Goal: Task Accomplishment & Management: Manage account settings

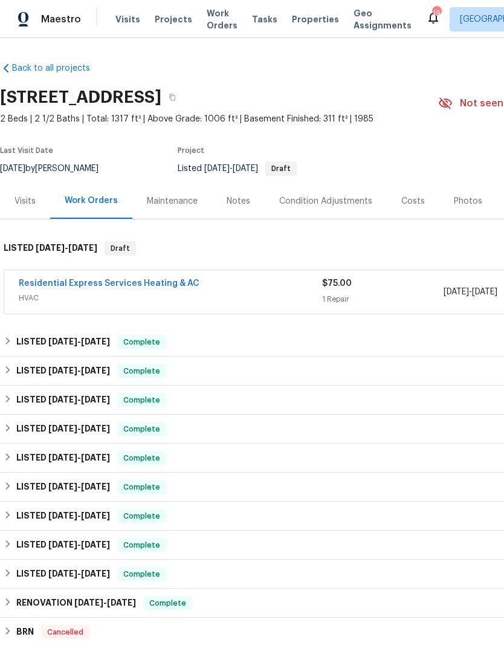
click at [461, 199] on div "Photos" at bounding box center [468, 201] width 28 height 12
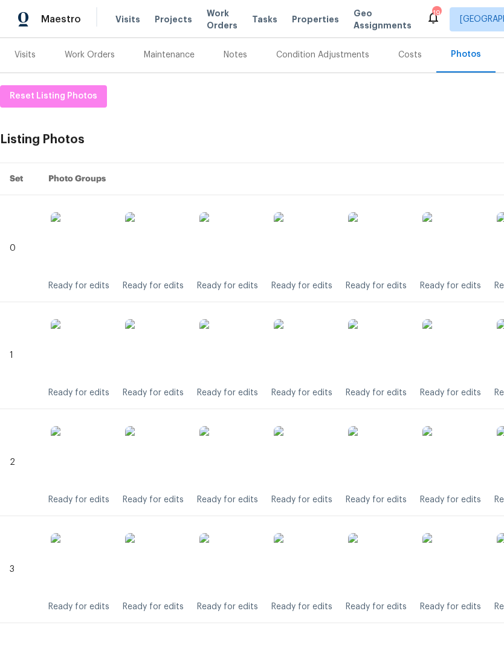
scroll to position [146, 0]
click at [471, 516] on td "Ready for edits Ready for edits Ready for edits Ready for edits Ready for edits…" at bounding box center [361, 463] width 644 height 107
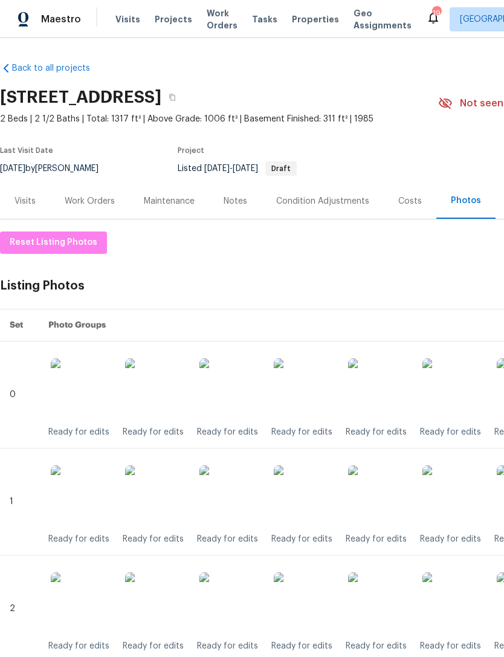
scroll to position [0, 0]
click at [73, 239] on span "Reset Listing Photos" at bounding box center [54, 242] width 88 height 15
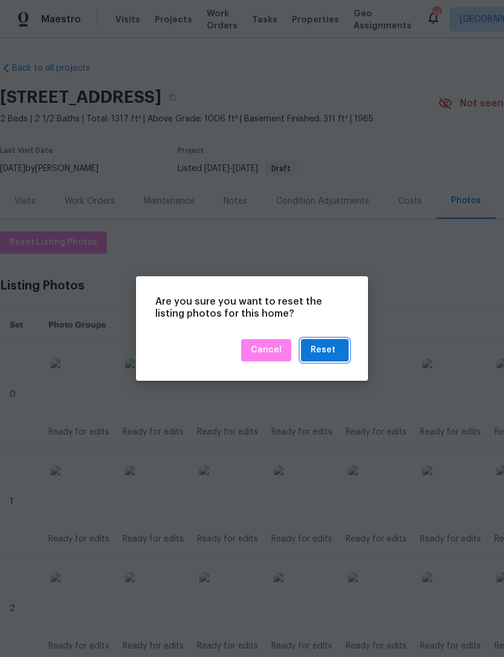
click at [343, 359] on button "Reset" at bounding box center [325, 350] width 48 height 22
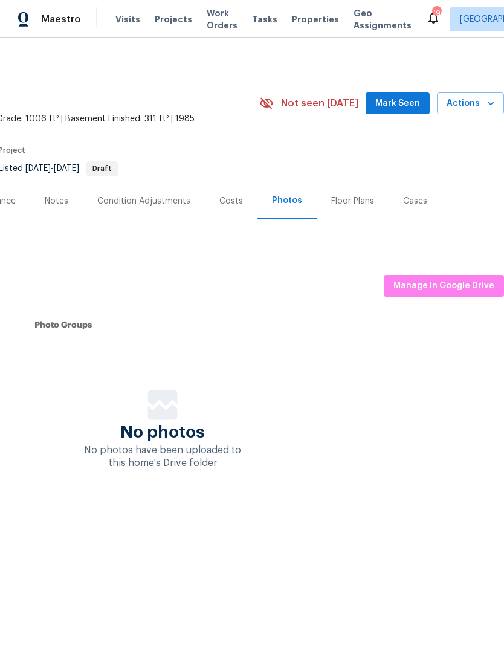
scroll to position [0, 179]
click at [458, 287] on span "Manage in Google Drive" at bounding box center [444, 286] width 101 height 15
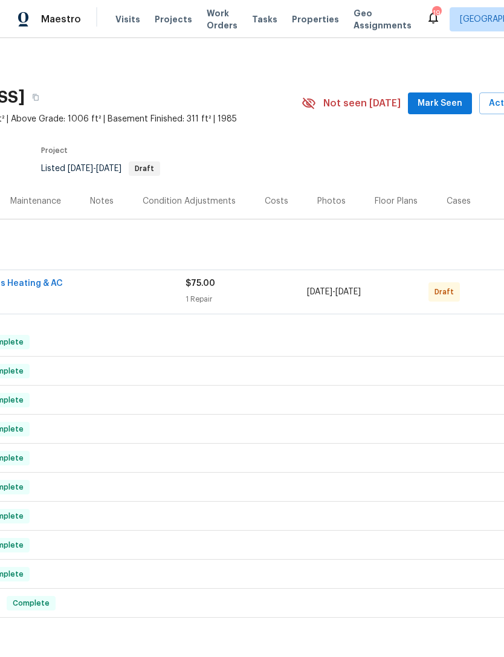
scroll to position [0, 137]
click at [453, 294] on span "Draft" at bounding box center [447, 292] width 24 height 12
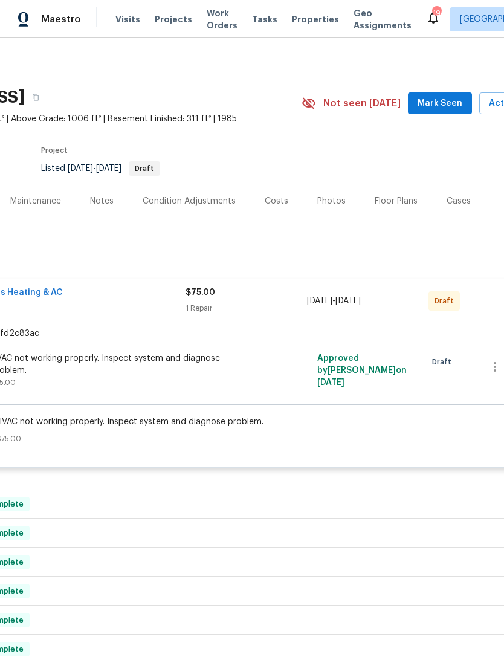
click at [459, 300] on div "Draft" at bounding box center [459, 301] width 60 height 29
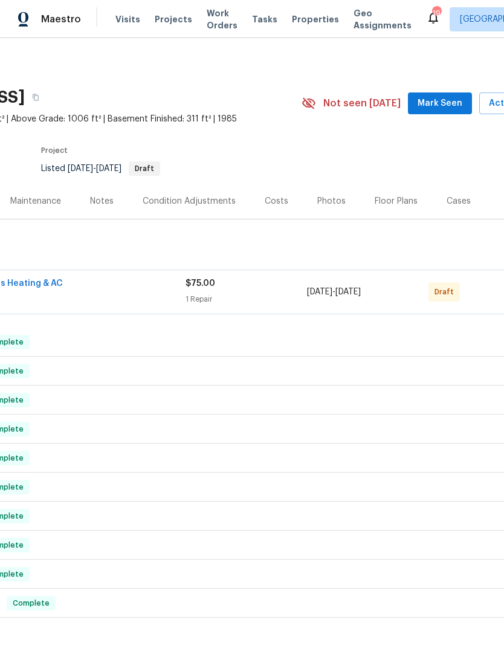
click at [455, 293] on span "Draft" at bounding box center [447, 292] width 24 height 12
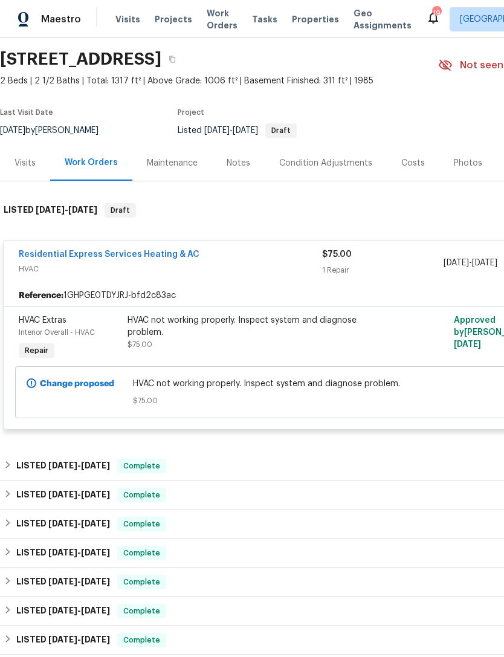
scroll to position [38, 0]
click at [88, 457] on div "LISTED [DATE] - [DATE] Complete" at bounding box center [341, 466] width 683 height 29
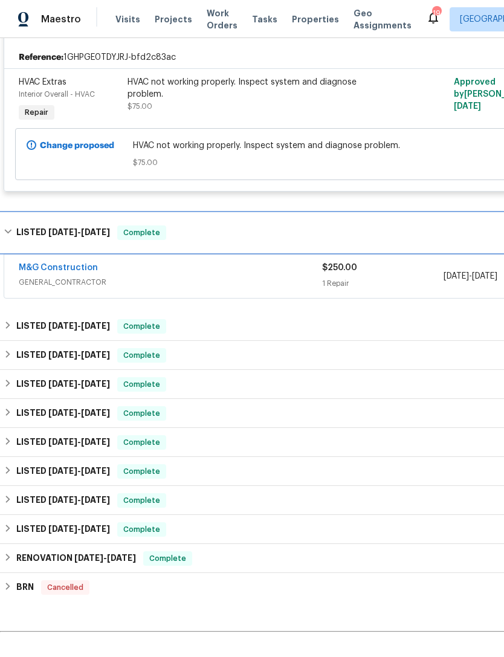
scroll to position [274, 0]
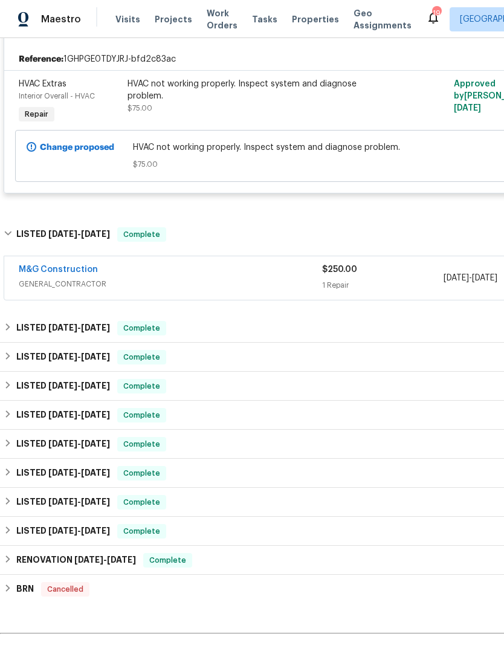
click at [384, 272] on div "$250.00" at bounding box center [383, 270] width 122 height 12
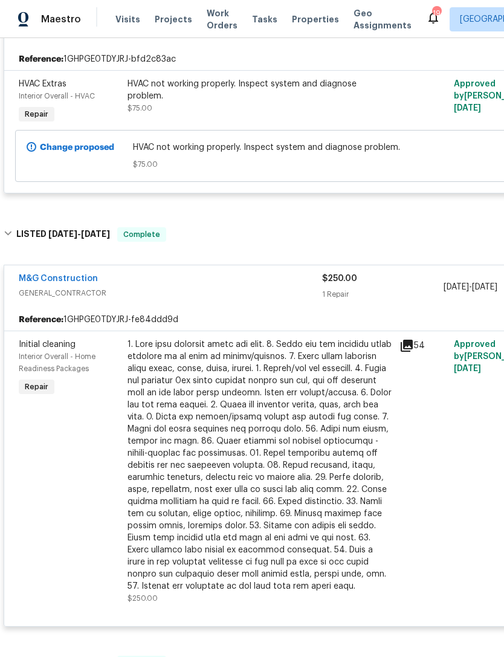
click at [412, 345] on icon at bounding box center [407, 346] width 12 height 12
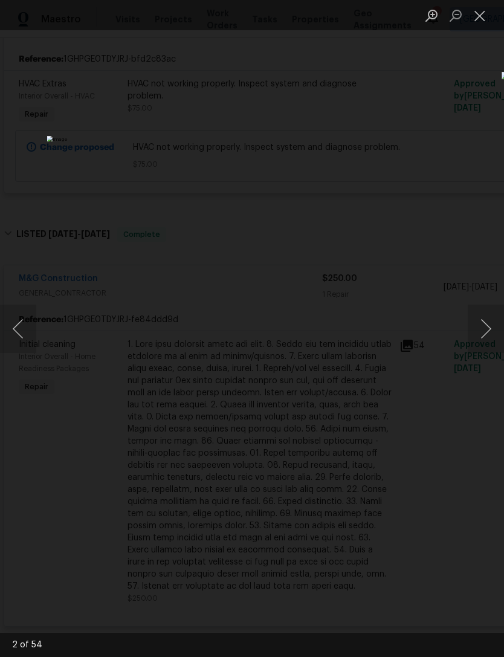
click at [498, 327] on button "Next image" at bounding box center [486, 329] width 36 height 48
click at [491, 332] on button "Next image" at bounding box center [486, 329] width 36 height 48
click at [478, 334] on button "Next image" at bounding box center [486, 329] width 36 height 48
click at [488, 338] on button "Next image" at bounding box center [486, 329] width 36 height 48
click at [489, 334] on button "Next image" at bounding box center [486, 329] width 36 height 48
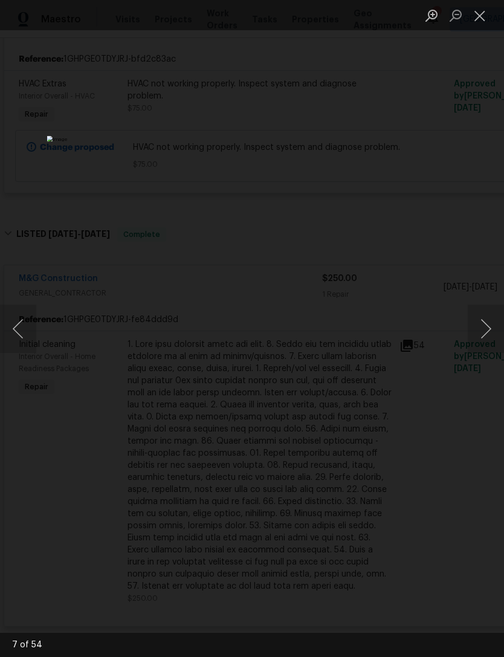
click at [490, 334] on button "Next image" at bounding box center [486, 329] width 36 height 48
click at [488, 334] on button "Next image" at bounding box center [486, 329] width 36 height 48
click at [481, 336] on button "Next image" at bounding box center [486, 329] width 36 height 48
click at [487, 329] on button "Next image" at bounding box center [486, 329] width 36 height 48
click at [485, 333] on button "Next image" at bounding box center [486, 329] width 36 height 48
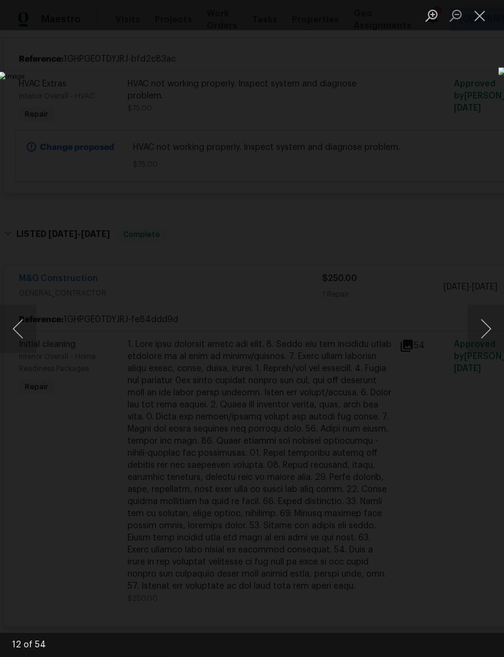
click at [492, 331] on button "Next image" at bounding box center [486, 329] width 36 height 48
click at [497, 326] on button "Next image" at bounding box center [486, 329] width 36 height 48
click at [485, 331] on button "Next image" at bounding box center [486, 329] width 36 height 48
click at [490, 329] on button "Next image" at bounding box center [486, 329] width 36 height 48
click at [488, 330] on button "Next image" at bounding box center [486, 329] width 36 height 48
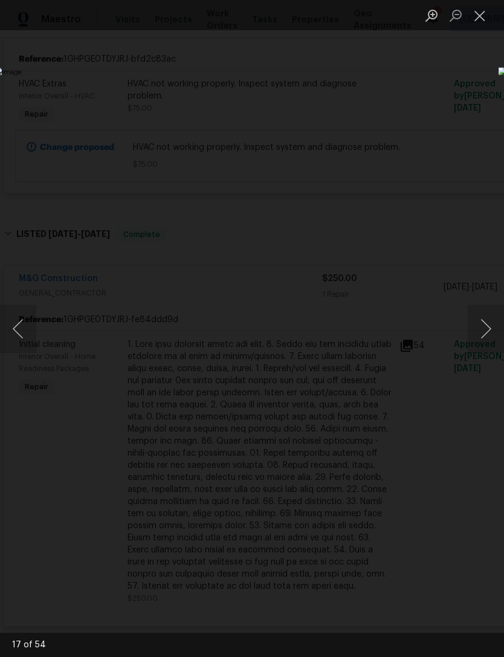
click at [485, 328] on button "Next image" at bounding box center [486, 329] width 36 height 48
click at [471, 335] on button "Next image" at bounding box center [486, 329] width 36 height 48
click at [498, 328] on button "Next image" at bounding box center [486, 329] width 36 height 48
click at [487, 331] on button "Next image" at bounding box center [486, 329] width 36 height 48
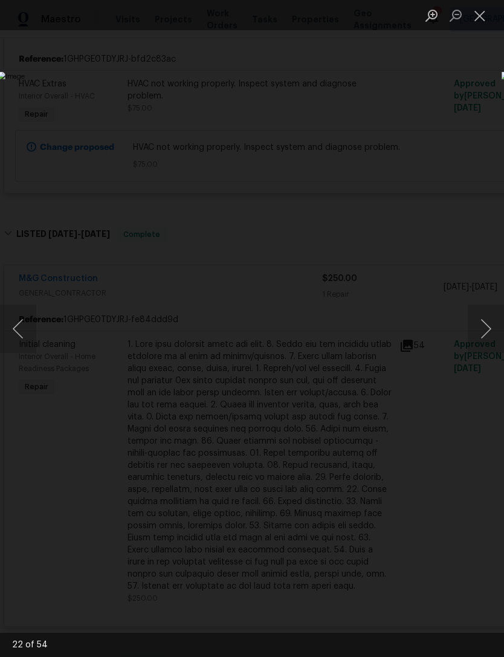
click at [485, 328] on button "Next image" at bounding box center [486, 329] width 36 height 48
click at [485, 329] on button "Next image" at bounding box center [486, 329] width 36 height 48
click at [491, 325] on button "Next image" at bounding box center [486, 329] width 36 height 48
click at [499, 317] on button "Next image" at bounding box center [486, 329] width 36 height 48
click at [486, 331] on button "Next image" at bounding box center [486, 329] width 36 height 48
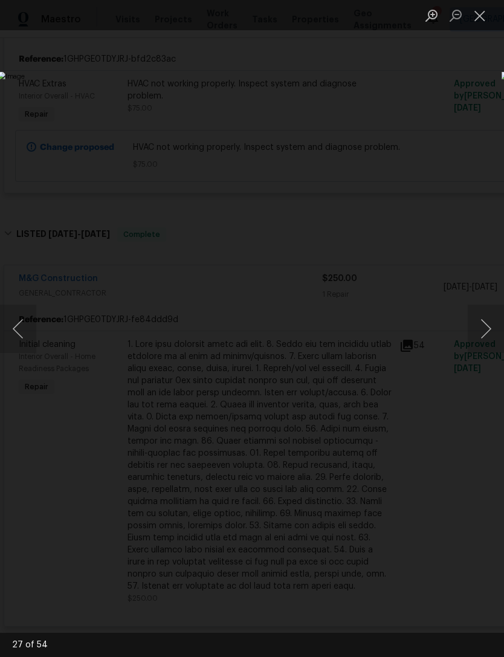
click at [483, 331] on button "Next image" at bounding box center [486, 329] width 36 height 48
click at [28, 328] on button "Previous image" at bounding box center [18, 329] width 36 height 48
click at [487, 331] on button "Next image" at bounding box center [486, 329] width 36 height 48
click at [485, 326] on button "Next image" at bounding box center [486, 329] width 36 height 48
click at [481, 322] on button "Next image" at bounding box center [486, 329] width 36 height 48
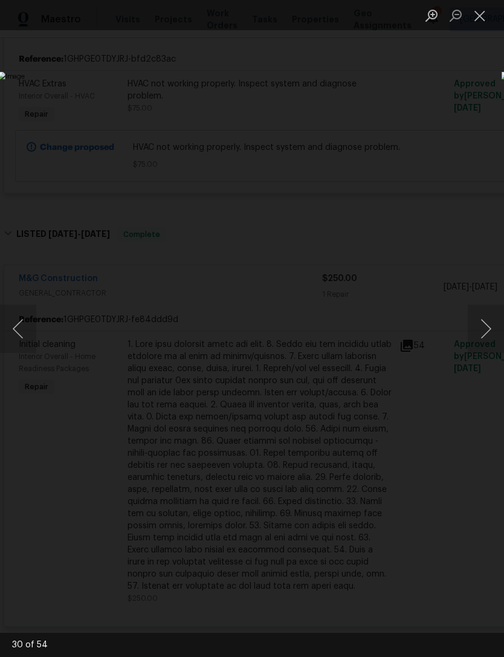
click at [28, 334] on button "Previous image" at bounding box center [18, 329] width 36 height 48
click at [26, 330] on button "Previous image" at bounding box center [18, 329] width 36 height 48
click at [34, 334] on button "Previous image" at bounding box center [18, 329] width 36 height 48
click at [17, 327] on button "Previous image" at bounding box center [18, 329] width 36 height 48
click at [24, 313] on button "Previous image" at bounding box center [18, 329] width 36 height 48
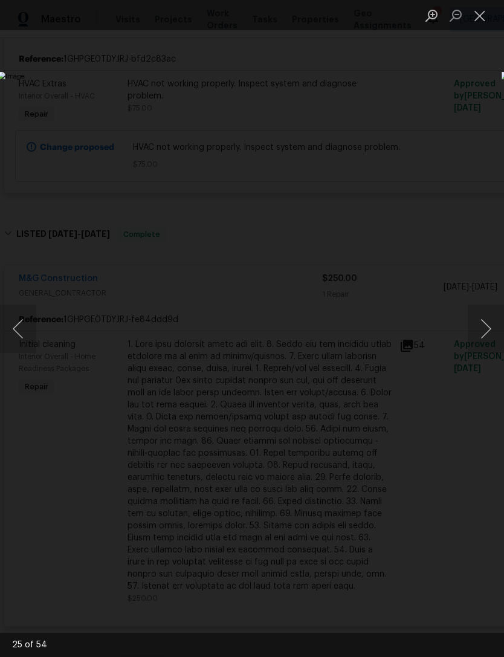
click at [21, 326] on button "Previous image" at bounding box center [18, 329] width 36 height 48
click at [16, 328] on button "Previous image" at bounding box center [18, 329] width 36 height 48
click at [18, 331] on button "Previous image" at bounding box center [18, 329] width 36 height 48
click at [21, 334] on button "Previous image" at bounding box center [18, 329] width 36 height 48
click at [498, 325] on button "Next image" at bounding box center [486, 329] width 36 height 48
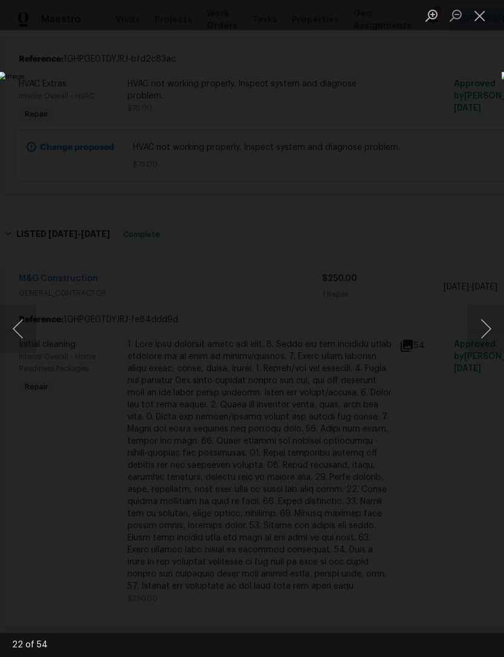
click at [497, 324] on button "Next image" at bounding box center [486, 329] width 36 height 48
click at [492, 329] on button "Next image" at bounding box center [486, 329] width 36 height 48
click at [491, 329] on button "Next image" at bounding box center [486, 329] width 36 height 48
click at [488, 334] on button "Next image" at bounding box center [486, 329] width 36 height 48
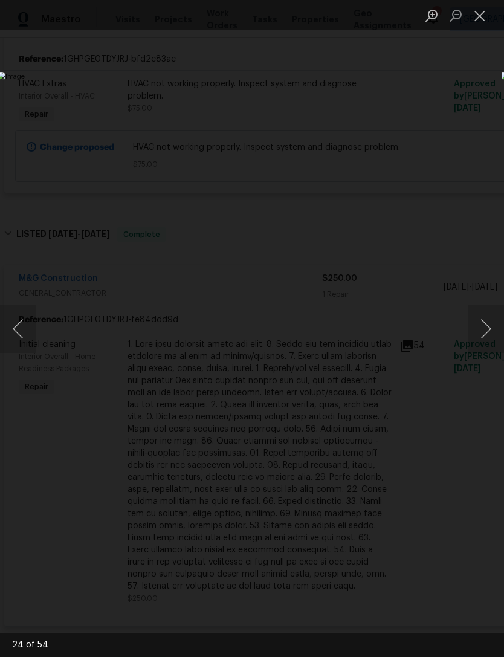
click at [490, 329] on button "Next image" at bounding box center [486, 329] width 36 height 48
click at [485, 330] on button "Next image" at bounding box center [486, 329] width 36 height 48
click at [485, 337] on button "Next image" at bounding box center [486, 329] width 36 height 48
click at [482, 336] on button "Next image" at bounding box center [486, 329] width 36 height 48
click at [481, 331] on button "Next image" at bounding box center [486, 329] width 36 height 48
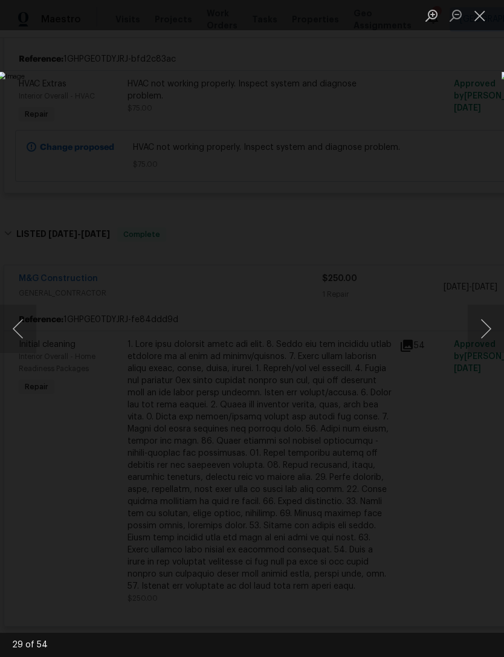
click at [481, 331] on button "Next image" at bounding box center [486, 329] width 36 height 48
click at [482, 331] on button "Next image" at bounding box center [486, 329] width 36 height 48
click at [483, 331] on button "Next image" at bounding box center [486, 329] width 36 height 48
click at [485, 330] on button "Next image" at bounding box center [486, 329] width 36 height 48
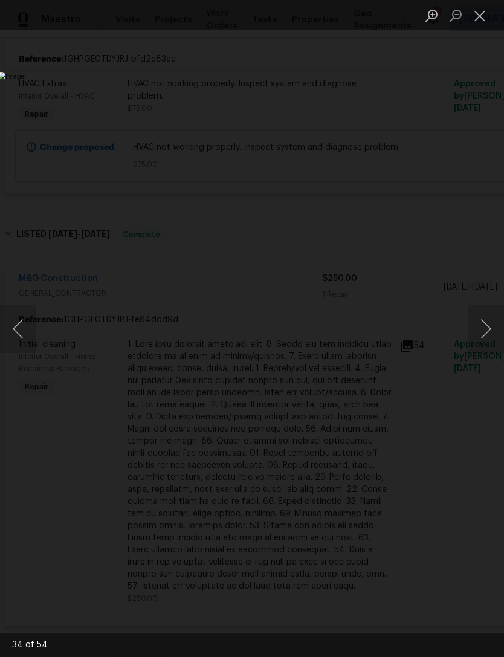
click at [487, 335] on button "Next image" at bounding box center [486, 329] width 36 height 48
click at [487, 329] on button "Next image" at bounding box center [486, 329] width 36 height 48
click at [490, 326] on button "Next image" at bounding box center [486, 329] width 36 height 48
click at [496, 324] on button "Next image" at bounding box center [486, 329] width 36 height 48
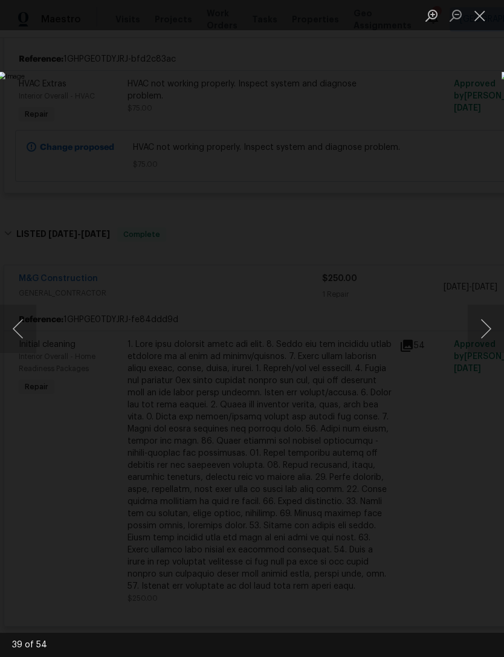
click at [28, 348] on button "Previous image" at bounding box center [18, 329] width 36 height 48
click at [488, 332] on button "Next image" at bounding box center [486, 329] width 36 height 48
click at [501, 336] on button "Next image" at bounding box center [486, 329] width 36 height 48
click at [499, 332] on button "Next image" at bounding box center [486, 329] width 36 height 48
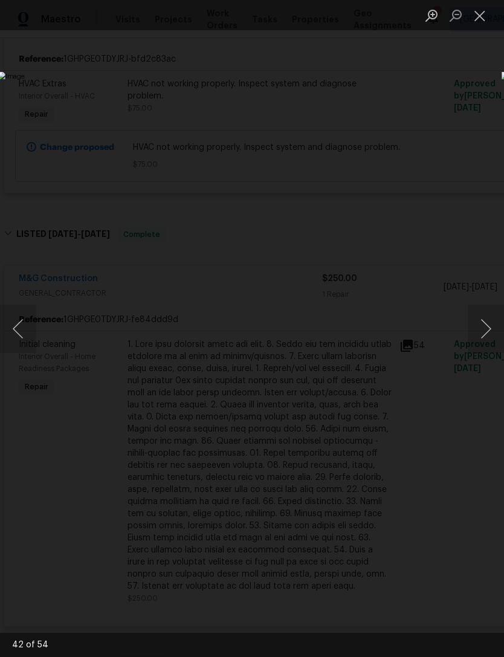
click at [495, 333] on button "Next image" at bounding box center [486, 329] width 36 height 48
click at [497, 333] on button "Next image" at bounding box center [486, 329] width 36 height 48
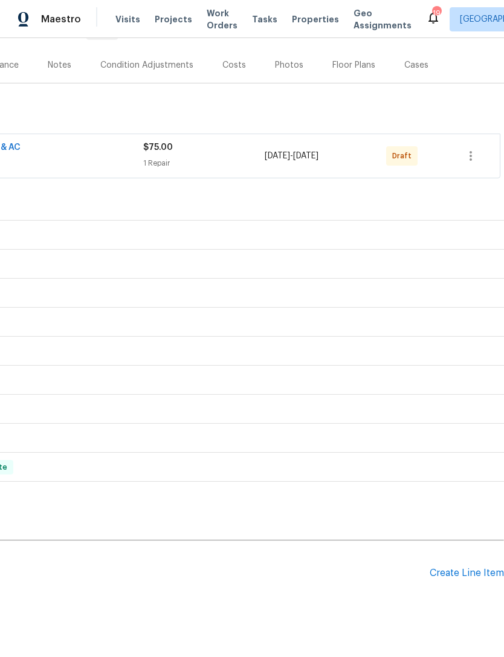
scroll to position [135, 179]
click at [465, 570] on div "Create Line Item" at bounding box center [467, 573] width 74 height 11
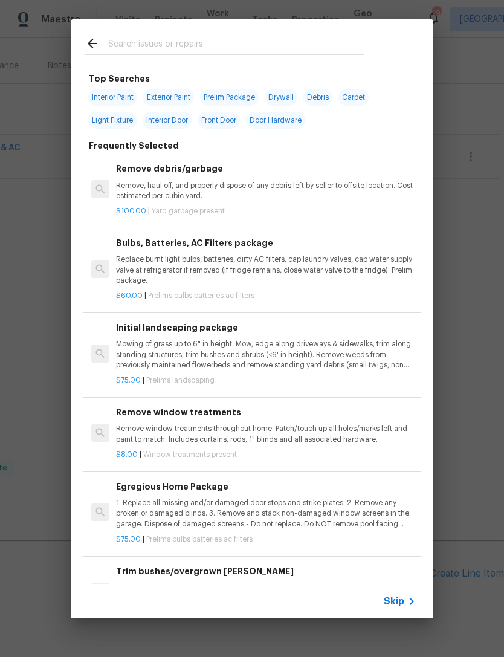
click at [161, 41] on input "text" at bounding box center [236, 45] width 256 height 18
click at [141, 51] on input "text" at bounding box center [236, 45] width 256 height 18
click at [183, 45] on input "text" at bounding box center [236, 45] width 256 height 18
type input "Init"
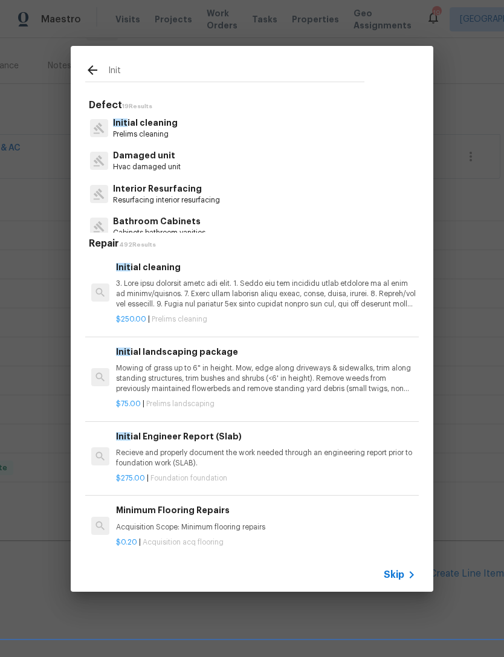
click at [198, 294] on p at bounding box center [266, 294] width 300 height 31
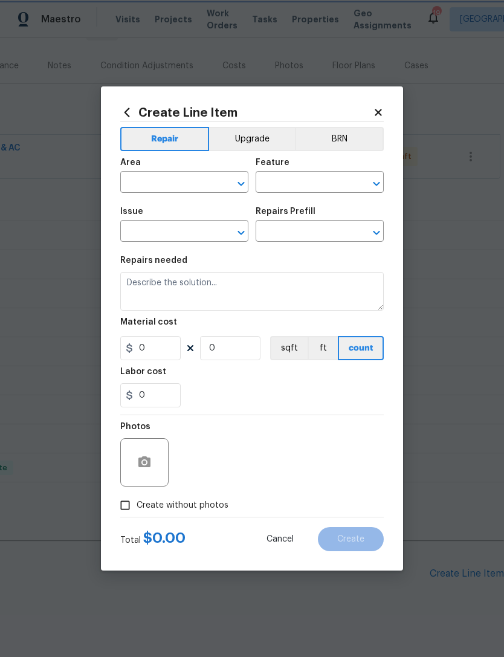
type input "Home Readiness Packages"
type input "Initial cleaning"
type input "Initial cleaning $250.00"
type textarea "1. Wipe down exterior doors and trim. 2. Clean out all exterior light fixtures …"
type input "250"
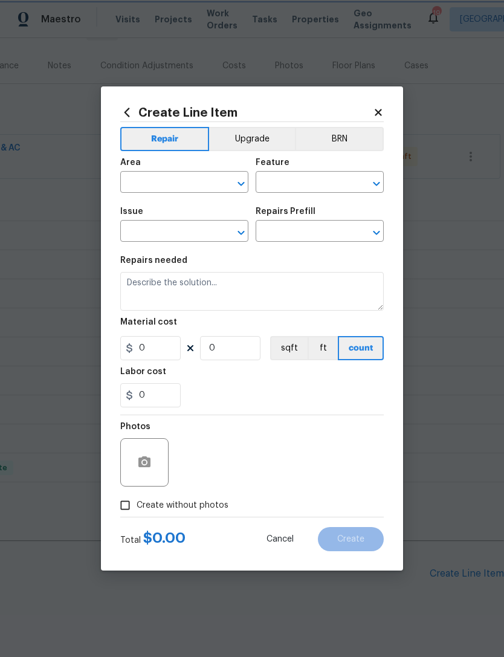
type input "1"
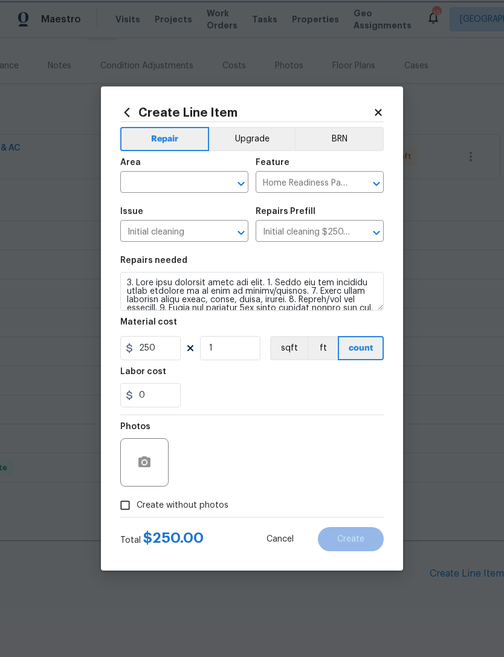
click at [248, 182] on icon "Open" at bounding box center [241, 184] width 15 height 15
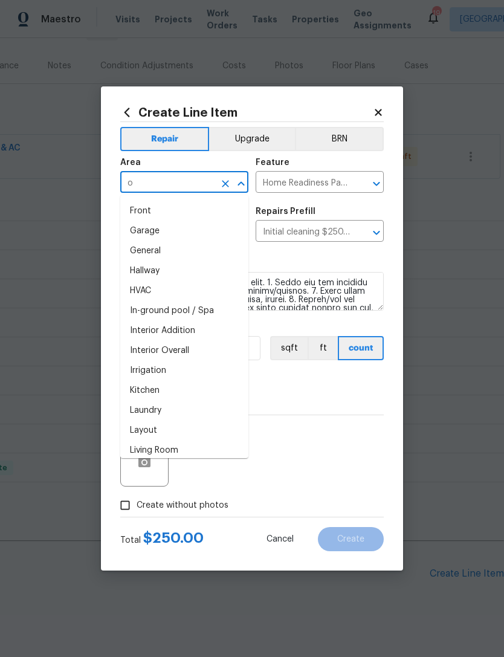
scroll to position [0, 0]
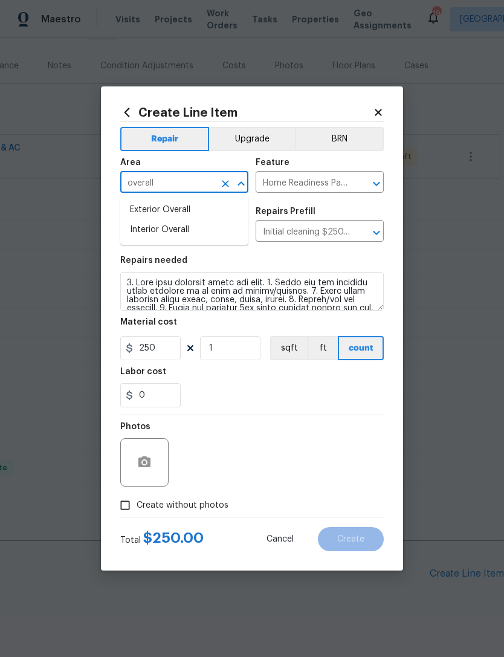
click at [183, 210] on li "Exterior Overall" at bounding box center [184, 210] width 128 height 20
type input "Exterior Overall"
click at [165, 345] on input "250" at bounding box center [150, 348] width 60 height 24
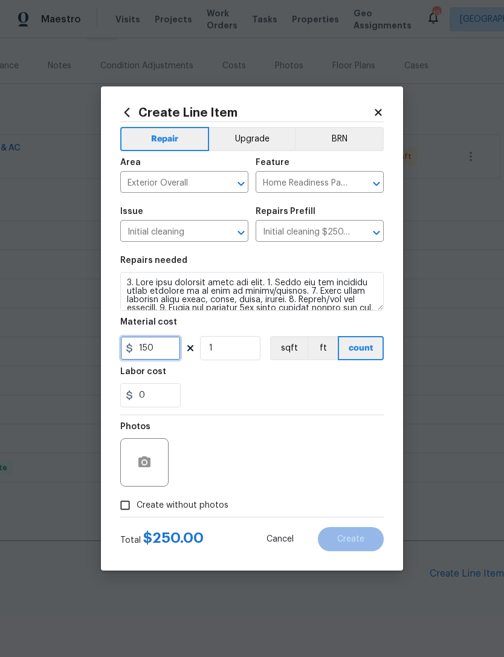
type input "150"
click at [313, 404] on div "0" at bounding box center [252, 395] width 264 height 24
click at [133, 503] on input "Create without photos" at bounding box center [125, 505] width 23 height 23
checkbox input "true"
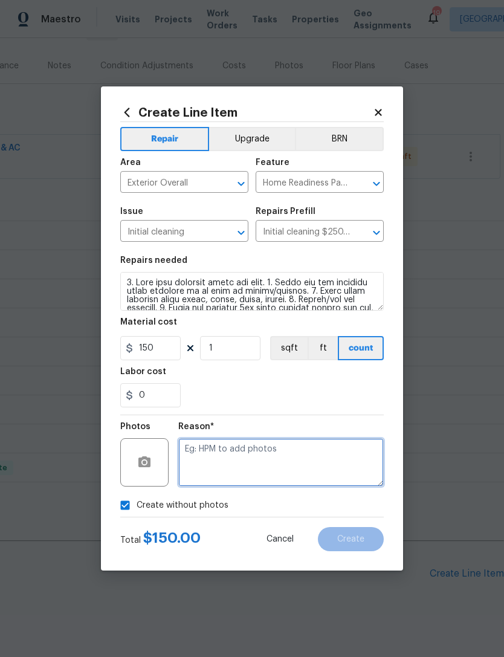
click at [246, 448] on textarea at bounding box center [281, 462] width 206 height 48
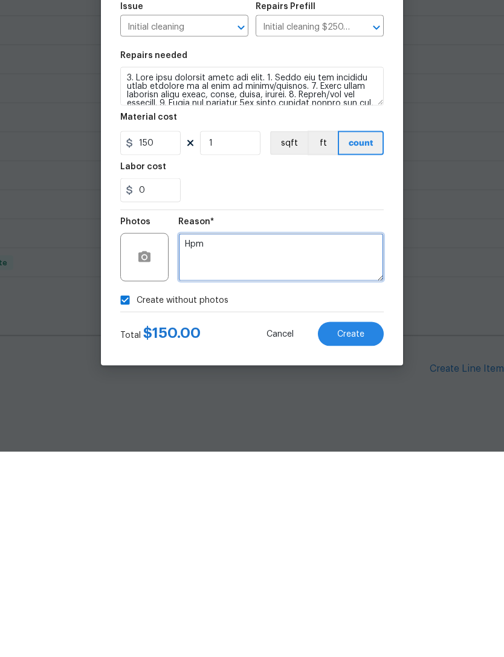
type textarea "Hpm"
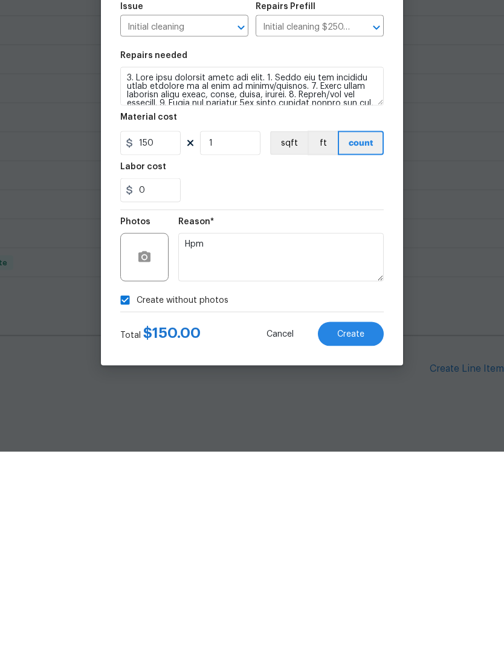
click at [365, 527] on button "Create" at bounding box center [351, 539] width 66 height 24
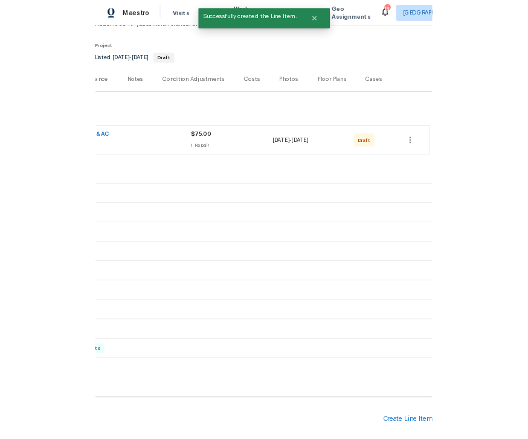
scroll to position [82, 179]
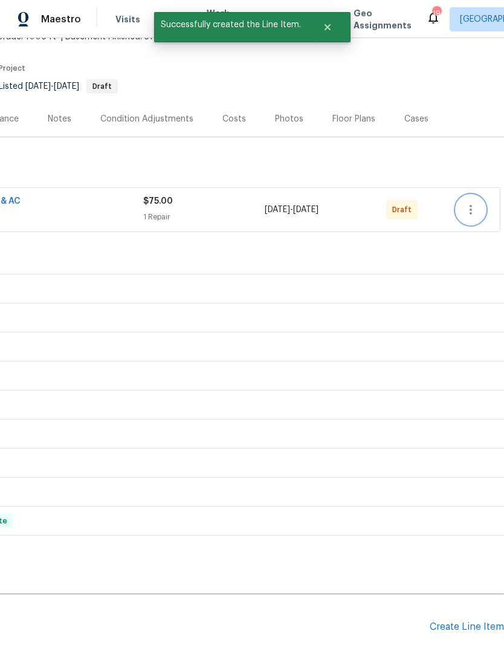
click at [473, 203] on icon "button" at bounding box center [471, 210] width 15 height 15
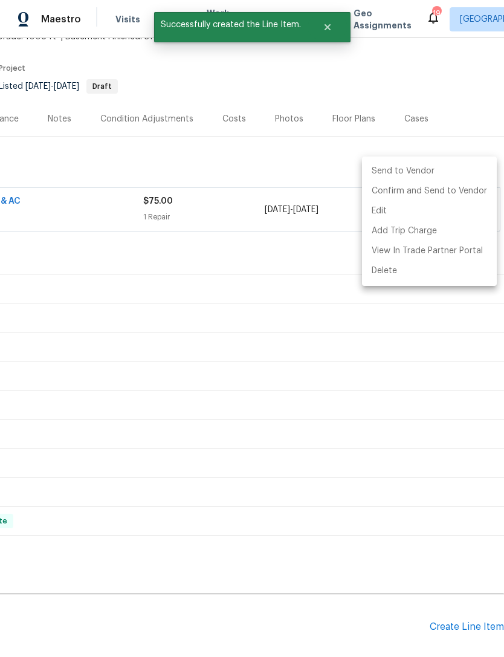
click at [408, 164] on li "Send to Vendor" at bounding box center [429, 171] width 135 height 20
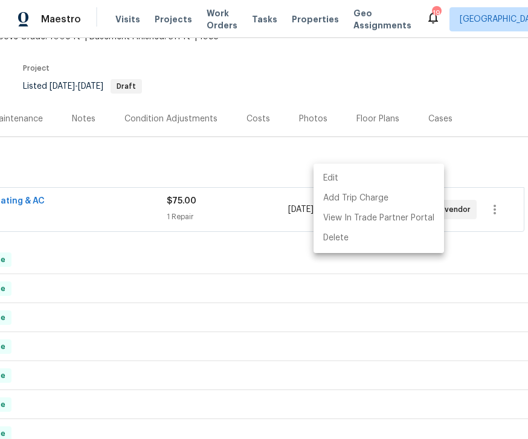
scroll to position [0, 0]
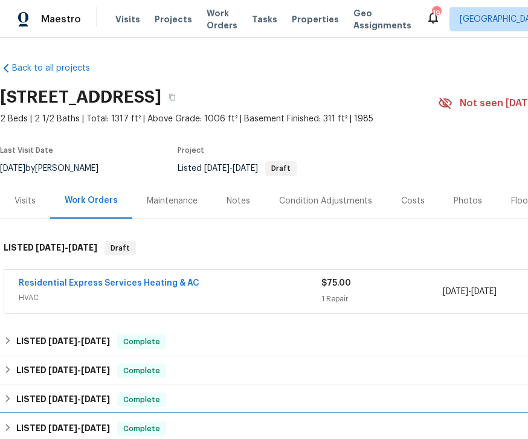
click at [217, 433] on div "LISTED 6/2/25 - 6/5/25 Complete" at bounding box center [342, 429] width 676 height 15
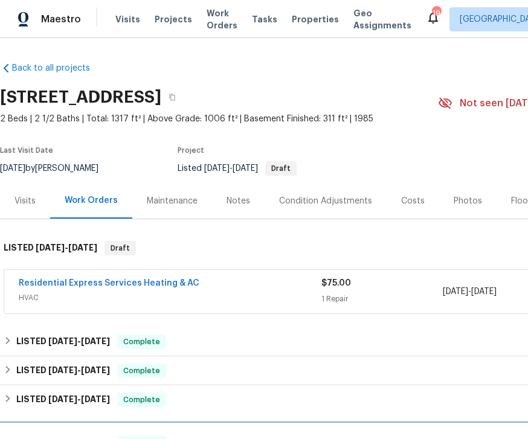
click at [221, 432] on div "LISTED 6/2/25 - 6/5/25 Complete" at bounding box center [341, 443] width 683 height 39
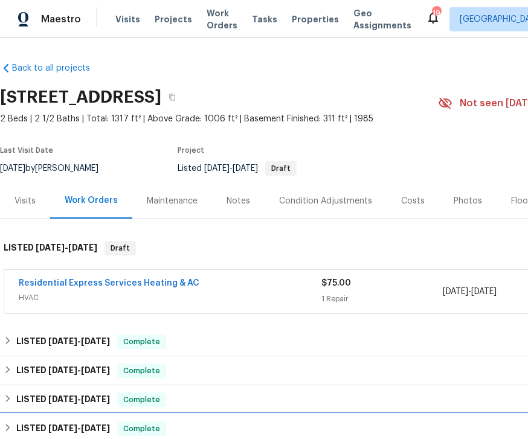
click at [215, 430] on div "LISTED 6/2/25 - 6/5/25 Complete" at bounding box center [342, 429] width 676 height 15
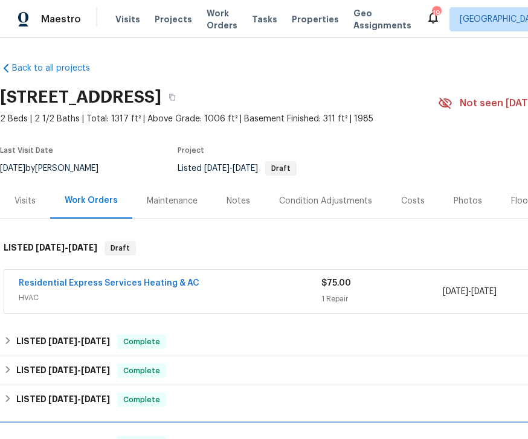
click at [190, 431] on div "LISTED 6/2/25 - 6/5/25 Complete" at bounding box center [341, 443] width 683 height 39
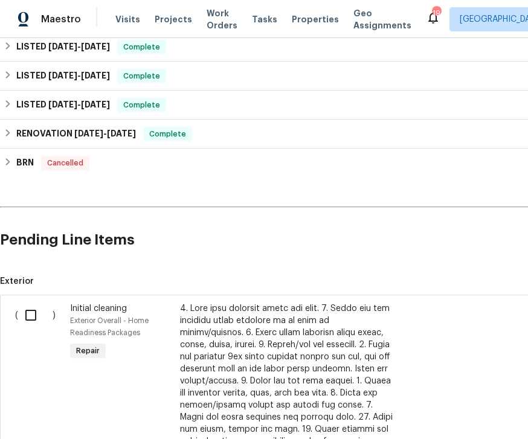
scroll to position [471, 0]
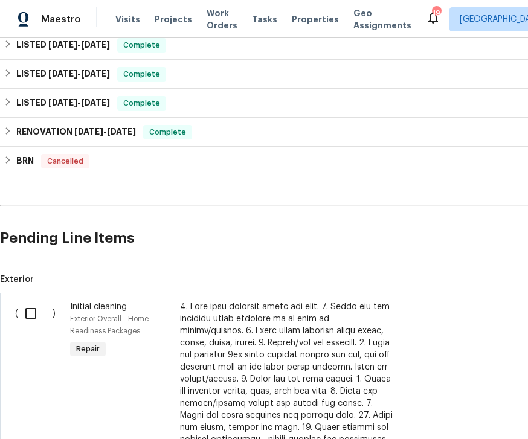
click at [41, 309] on input "checkbox" at bounding box center [35, 313] width 34 height 25
checkbox input "true"
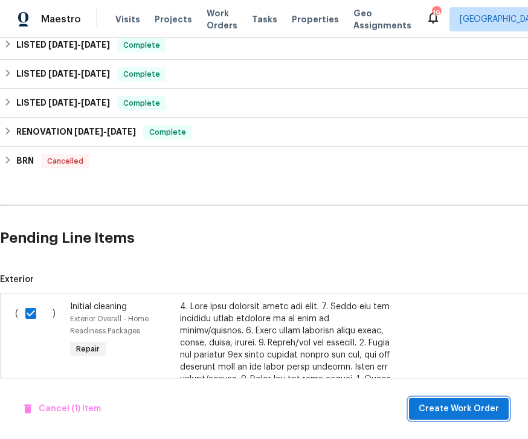
click at [463, 410] on span "Create Work Order" at bounding box center [459, 409] width 80 height 15
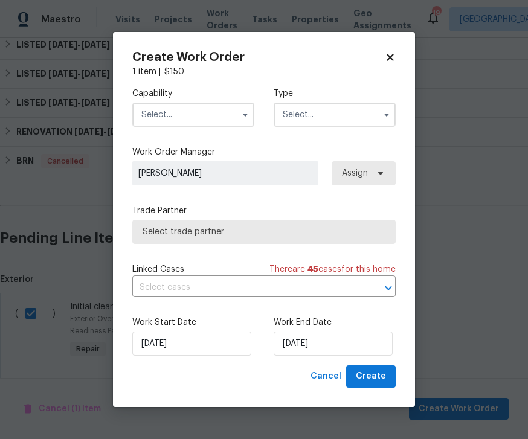
click at [216, 110] on input "text" at bounding box center [193, 115] width 122 height 24
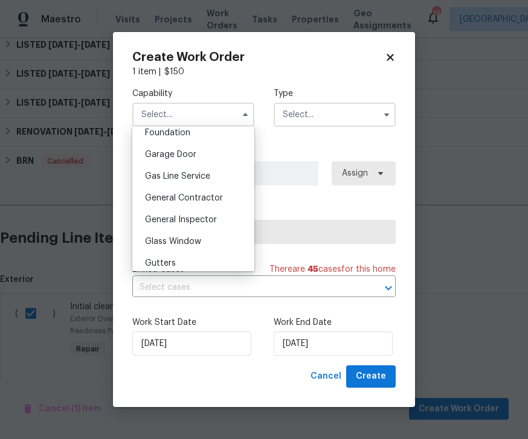
scroll to position [520, 0]
click at [201, 201] on span "General Contractor" at bounding box center [184, 197] width 78 height 8
type input "General Contractor"
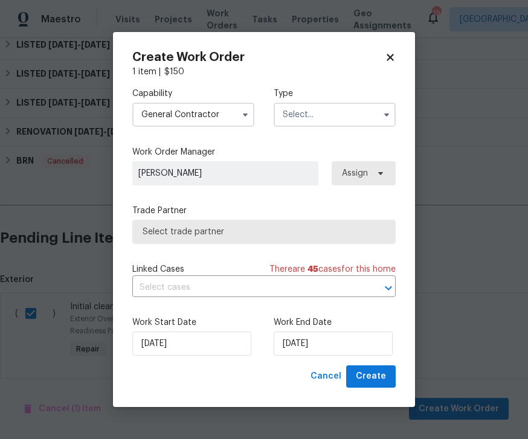
click at [373, 117] on input "text" at bounding box center [335, 115] width 122 height 24
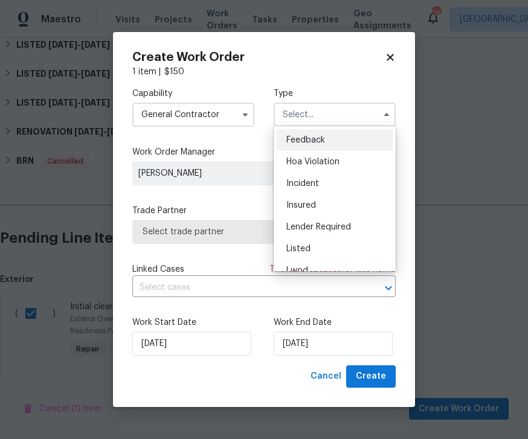
click at [312, 249] on div "Listed" at bounding box center [335, 249] width 116 height 22
type input "Listed"
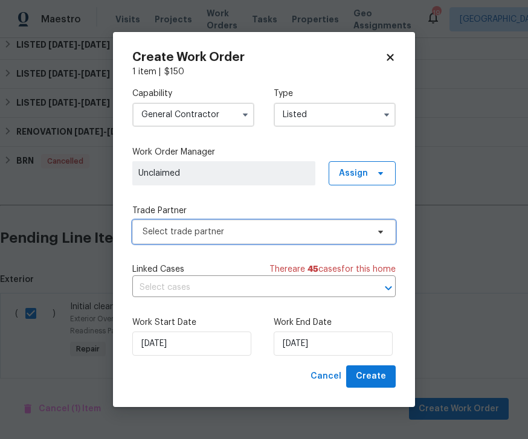
click at [266, 230] on span "Select trade partner" at bounding box center [255, 232] width 225 height 12
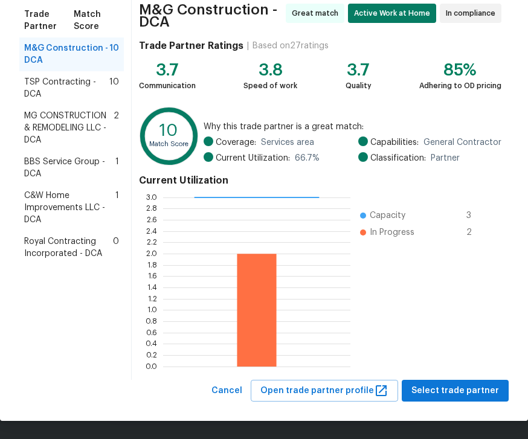
scroll to position [97, 0]
click at [475, 387] on span "Select trade partner" at bounding box center [456, 391] width 88 height 15
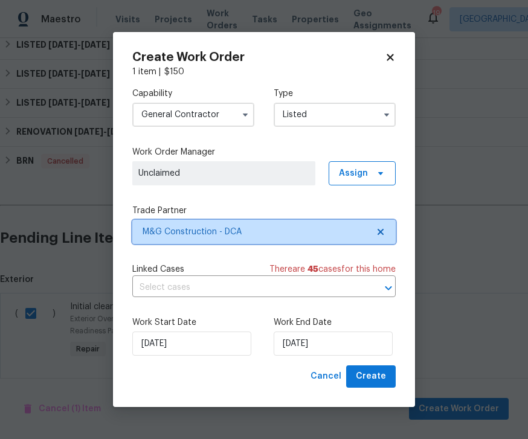
scroll to position [0, 0]
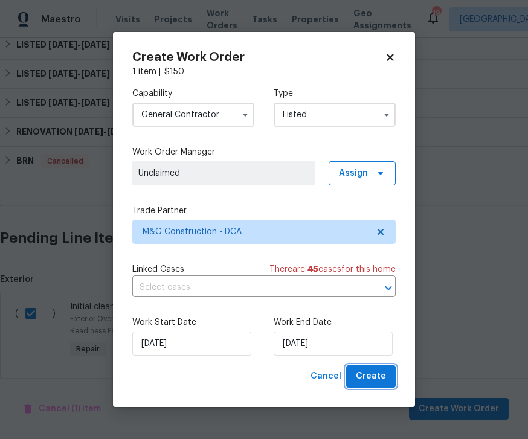
click at [382, 375] on span "Create" at bounding box center [371, 376] width 30 height 15
checkbox input "false"
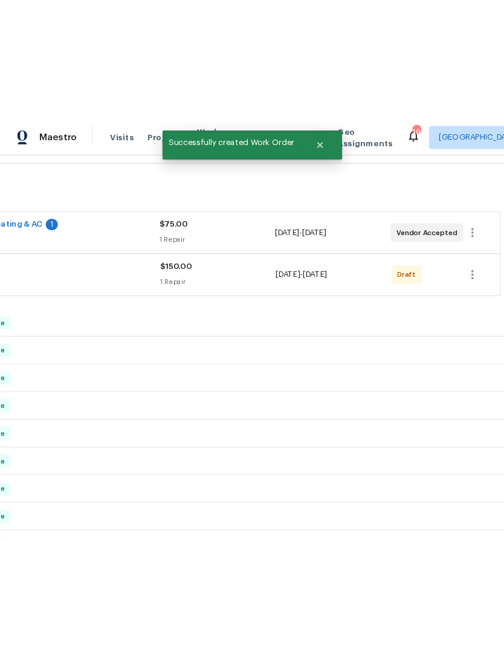
scroll to position [173, 155]
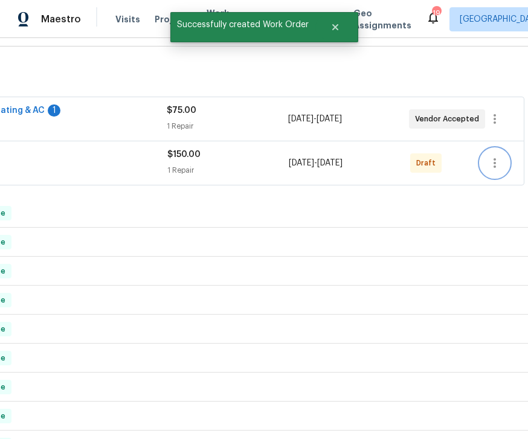
click at [497, 165] on icon "button" at bounding box center [495, 163] width 15 height 15
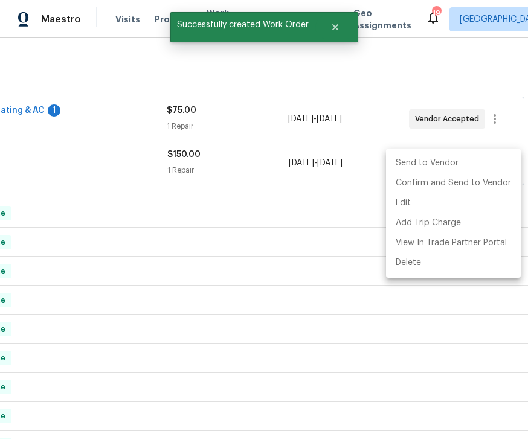
click at [439, 165] on li "Send to Vendor" at bounding box center [453, 164] width 135 height 20
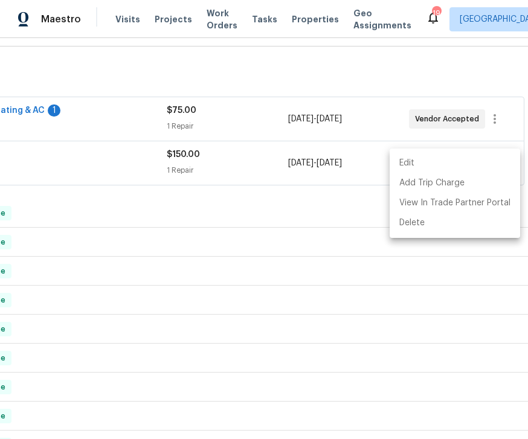
click at [352, 345] on div at bounding box center [264, 219] width 528 height 439
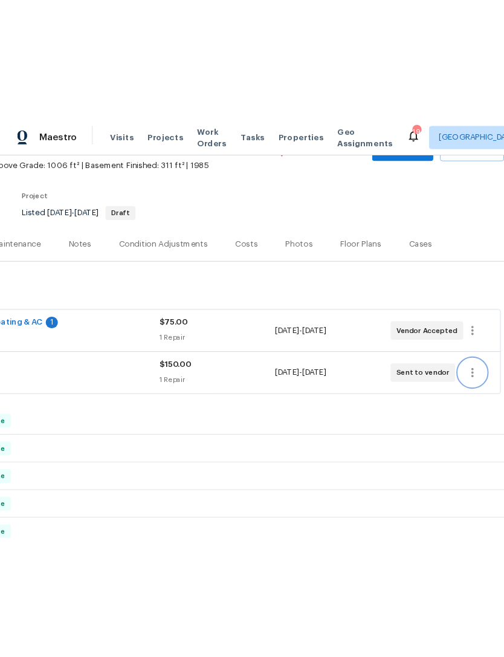
scroll to position [70, 155]
